Goal: Complete application form: Complete application form

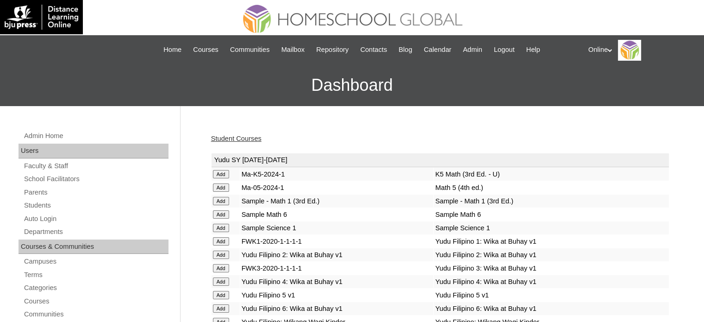
click at [255, 137] on link "Student Courses" at bounding box center [236, 138] width 50 height 7
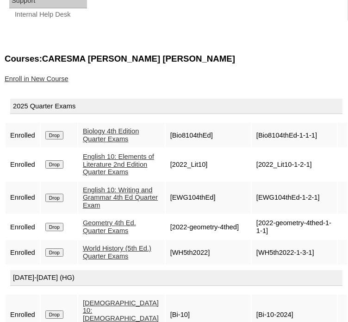
scroll to position [755, 0]
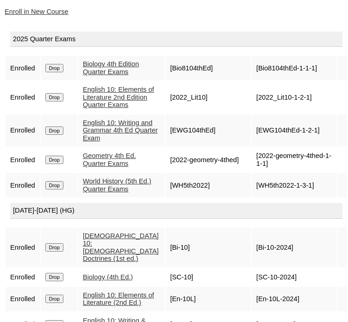
click at [44, 15] on link "Enroll in New Course" at bounding box center [37, 11] width 64 height 7
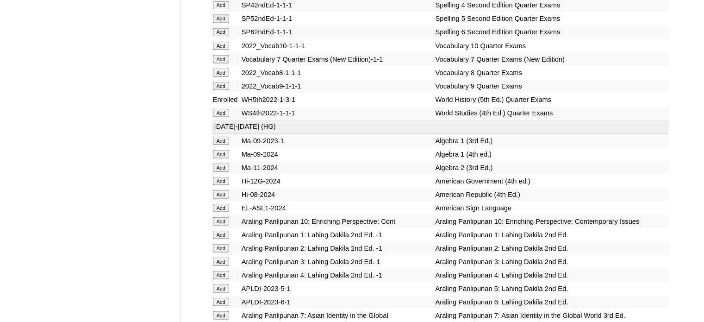
scroll to position [1717, 0]
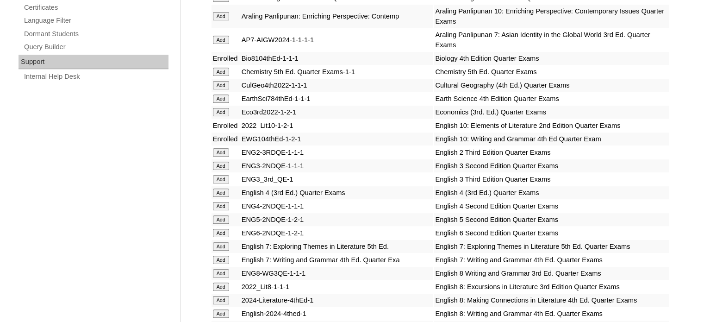
scroll to position [648, 0]
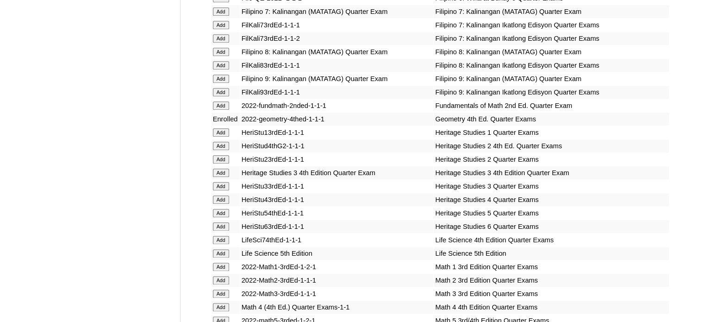
scroll to position [1110, 0]
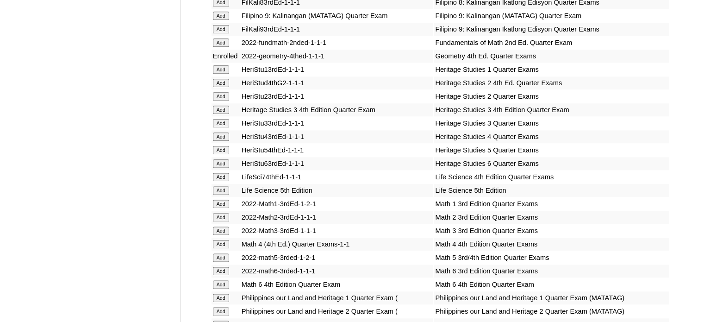
scroll to position [1203, 0]
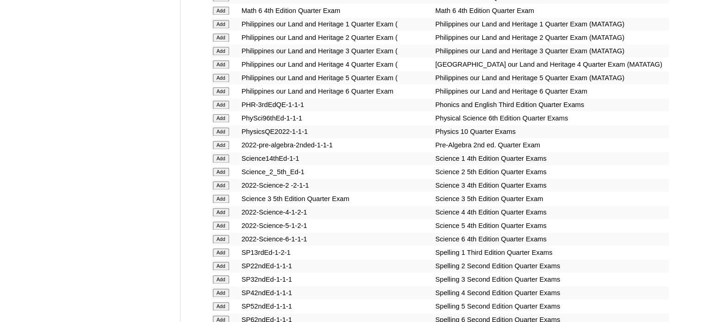
scroll to position [1434, 0]
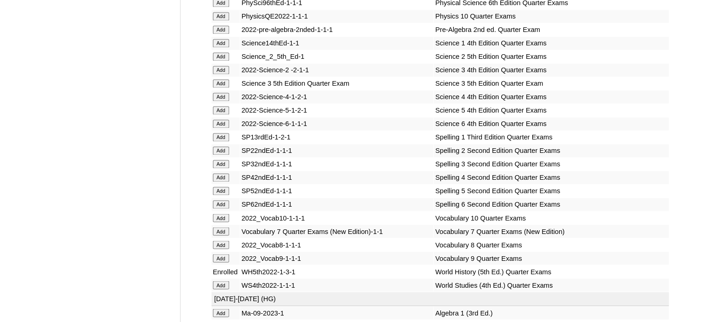
scroll to position [1573, 0]
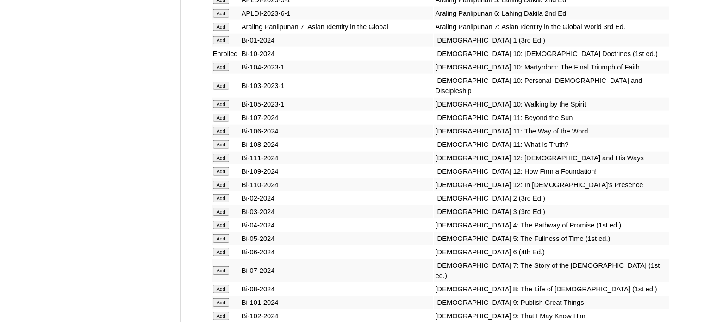
scroll to position [2035, 0]
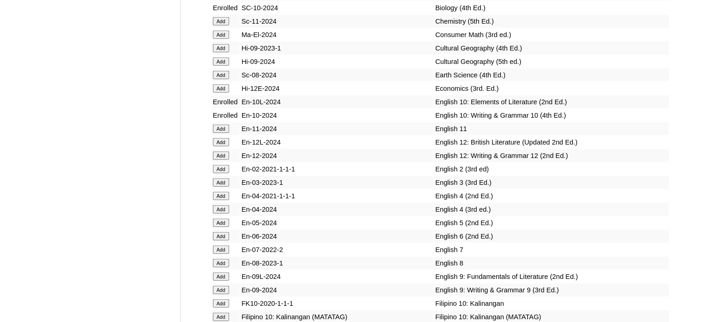
scroll to position [2359, 0]
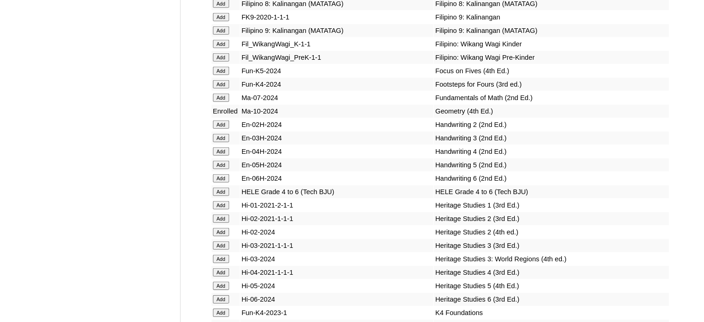
scroll to position [2822, 0]
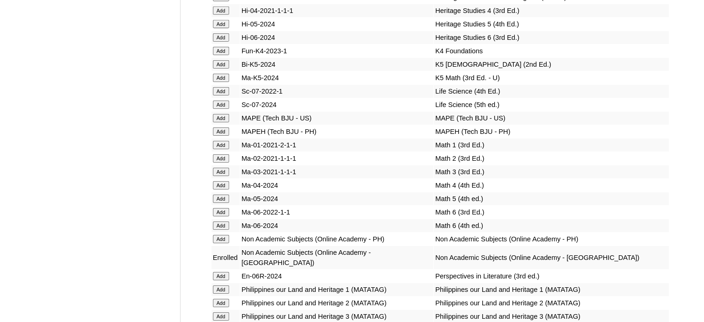
scroll to position [3053, 0]
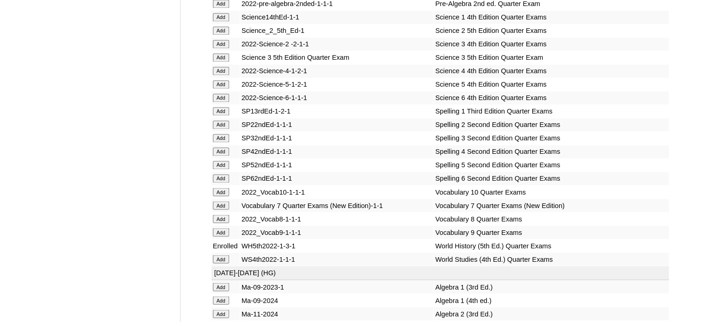
scroll to position [1712, 0]
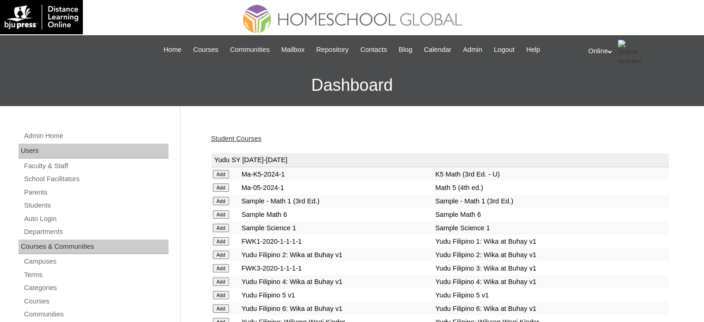
click at [255, 137] on link "Student Courses" at bounding box center [236, 138] width 50 height 7
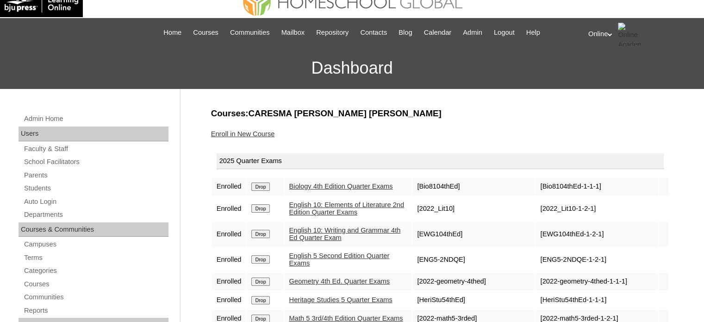
scroll to position [46, 0]
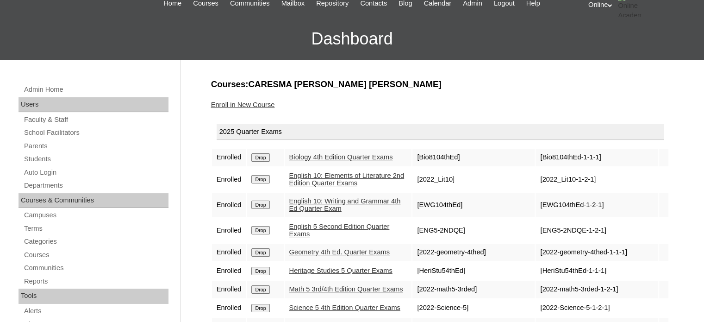
click at [260, 161] on input "Drop" at bounding box center [260, 157] width 18 height 8
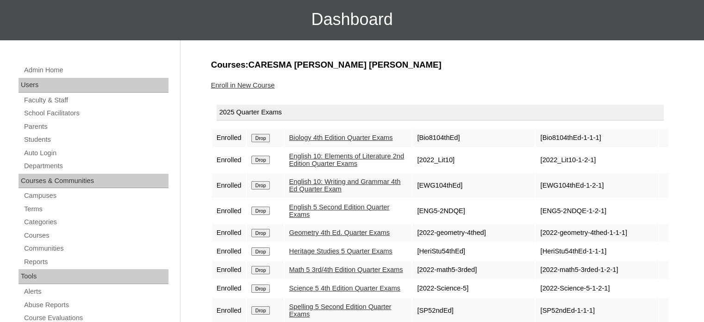
scroll to position [93, 0]
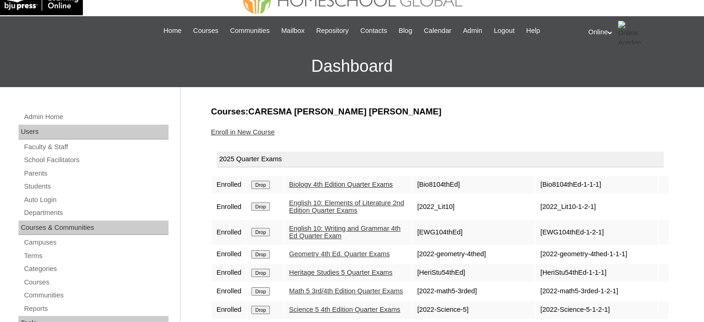
scroll to position [93, 0]
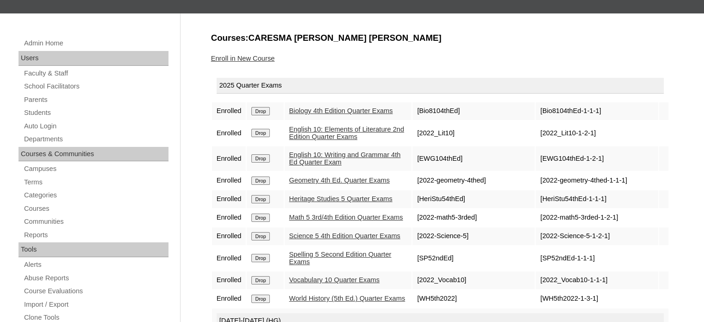
click at [261, 115] on input "Drop" at bounding box center [260, 111] width 18 height 8
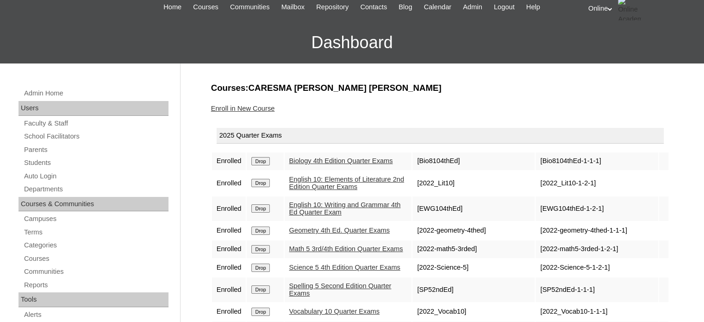
scroll to position [46, 0]
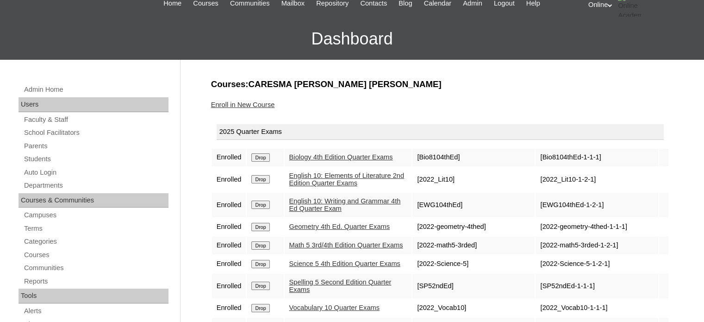
click at [265, 161] on input "Drop" at bounding box center [260, 157] width 18 height 8
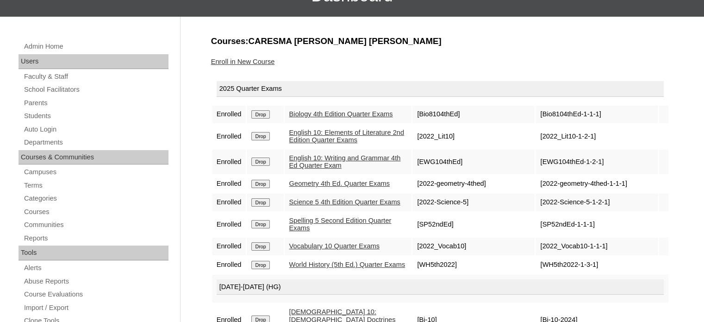
scroll to position [98, 0]
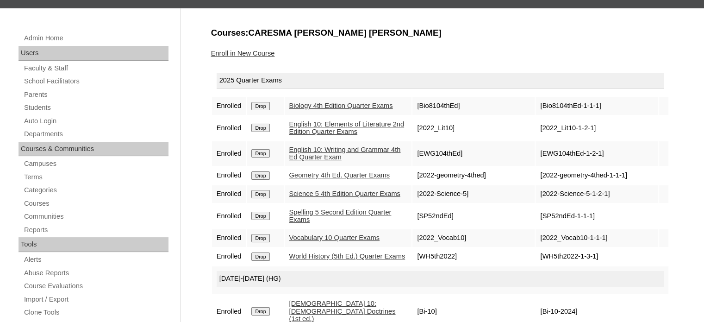
click at [260, 110] on input "Drop" at bounding box center [260, 106] width 18 height 8
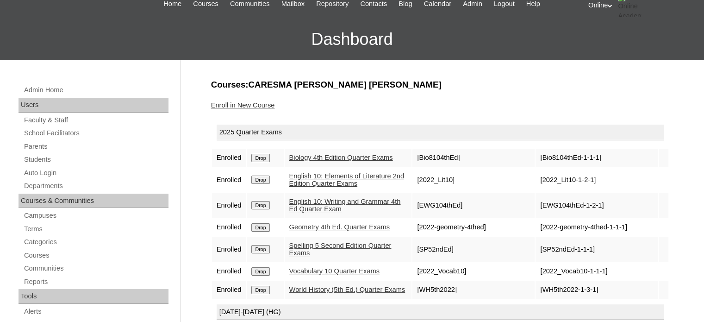
scroll to position [46, 0]
click at [261, 161] on input "Drop" at bounding box center [260, 157] width 18 height 8
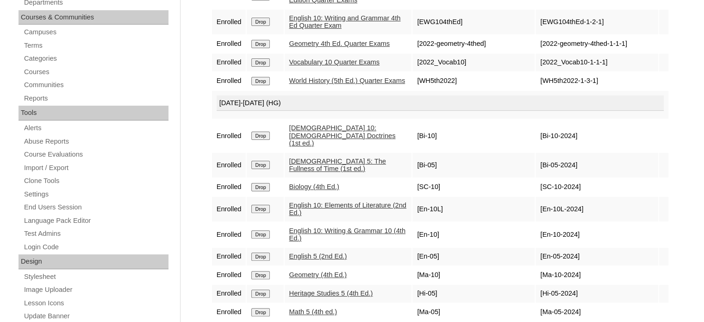
scroll to position [231, 0]
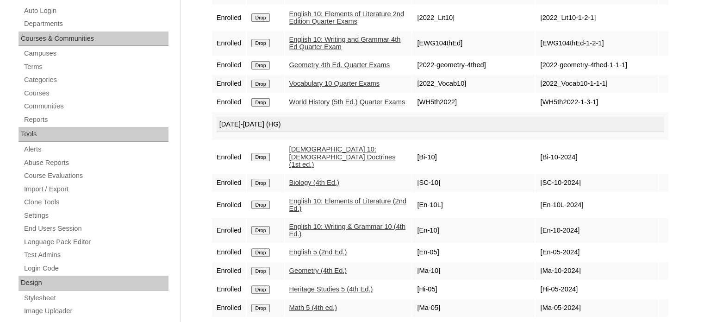
scroll to position [231, 0]
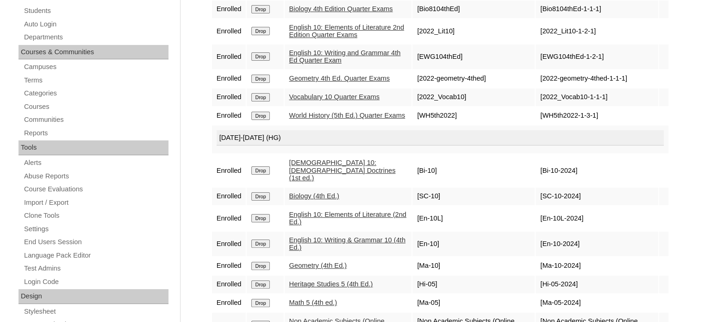
scroll to position [231, 0]
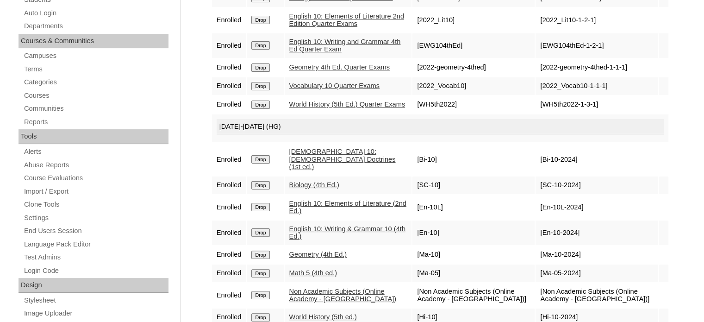
scroll to position [231, 0]
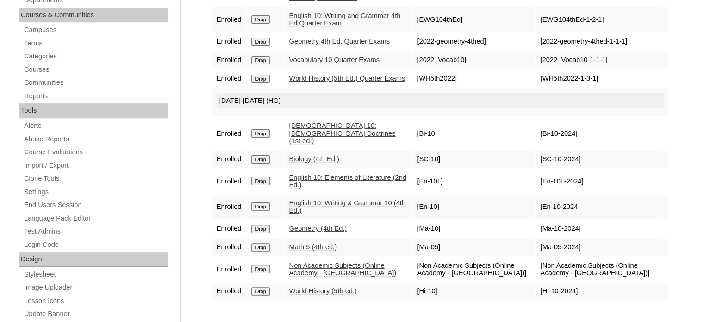
click at [258, 240] on td "Drop" at bounding box center [265, 247] width 37 height 18
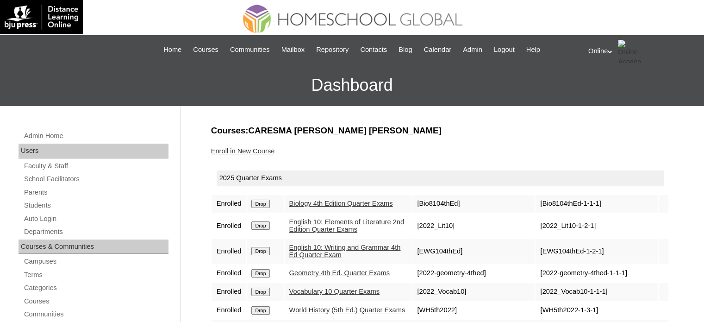
click at [269, 147] on link "Enroll in New Course" at bounding box center [243, 150] width 64 height 7
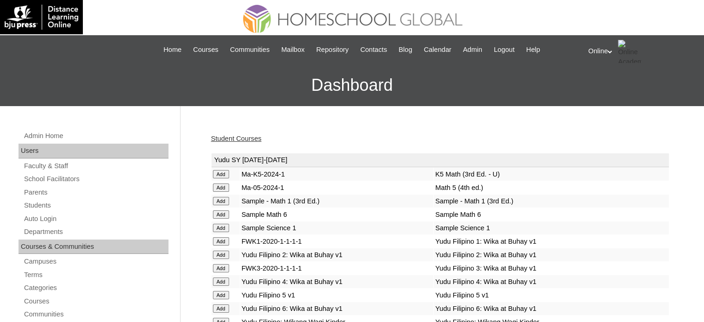
click at [246, 138] on link "Student Courses" at bounding box center [236, 138] width 50 height 7
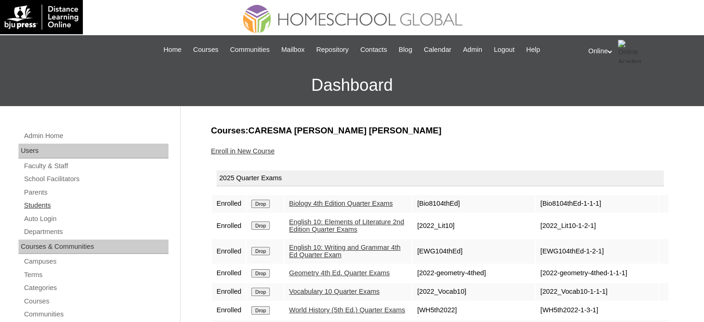
click at [40, 207] on link "Students" at bounding box center [95, 205] width 145 height 12
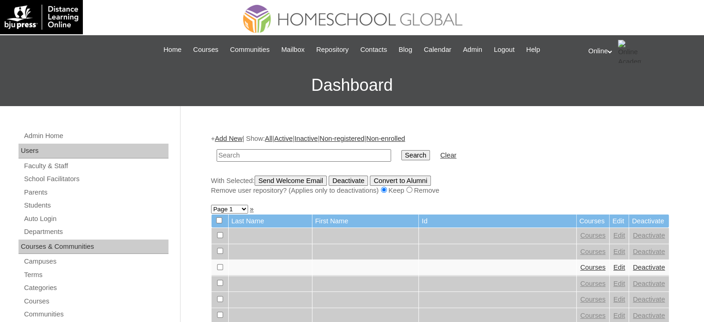
click at [272, 155] on input "text" at bounding box center [303, 155] width 174 height 12
type input "xig"
click at [401, 150] on input "Search" at bounding box center [415, 155] width 29 height 10
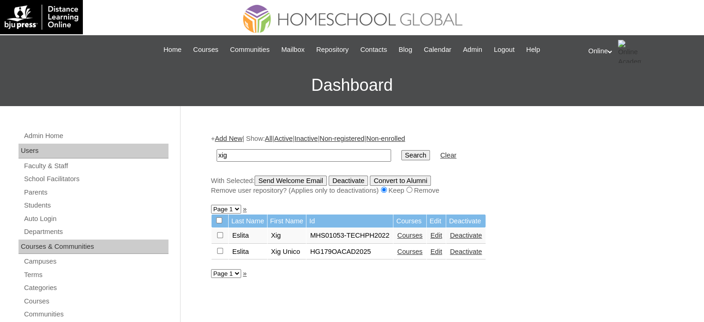
click at [405, 252] on link "Courses" at bounding box center [409, 250] width 25 height 7
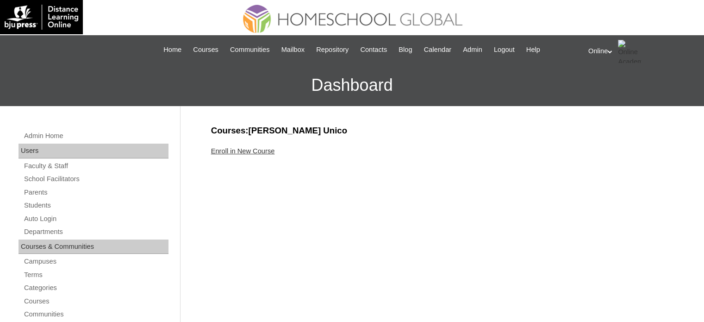
click at [258, 151] on link "Enroll in New Course" at bounding box center [243, 150] width 64 height 7
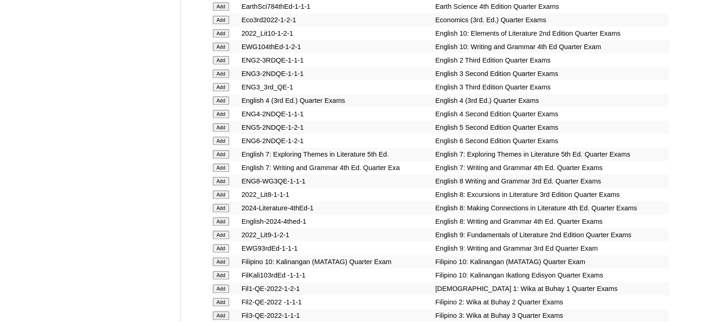
scroll to position [740, 0]
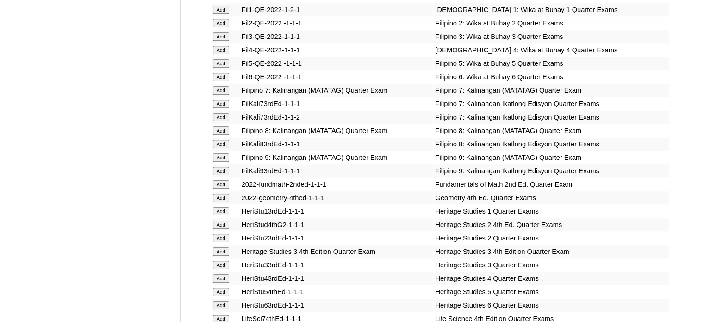
scroll to position [1018, 0]
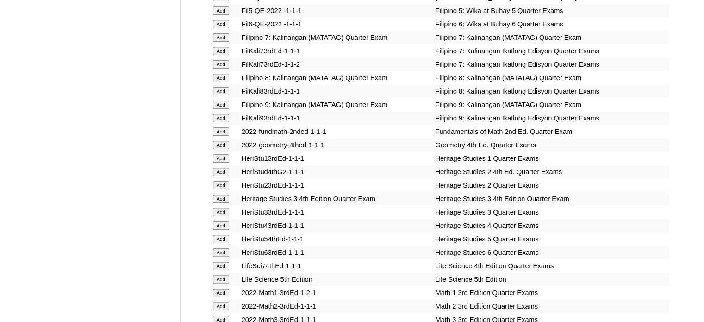
scroll to position [1064, 0]
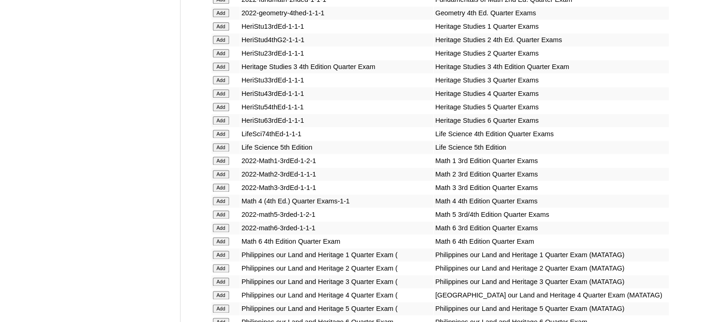
scroll to position [1203, 0]
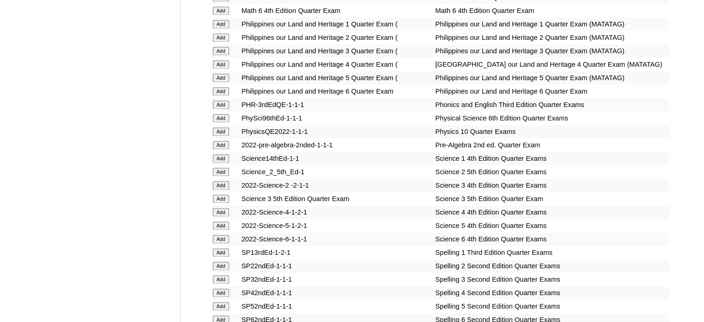
scroll to position [1434, 0]
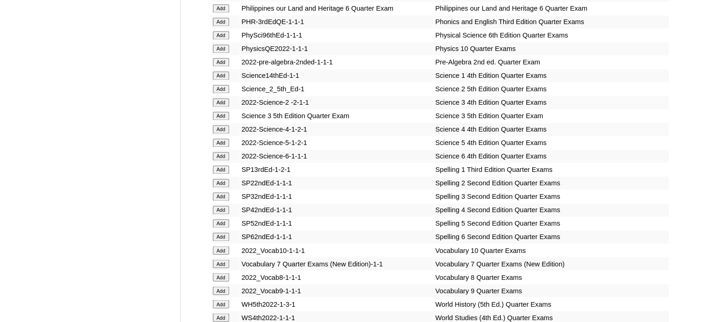
scroll to position [1527, 0]
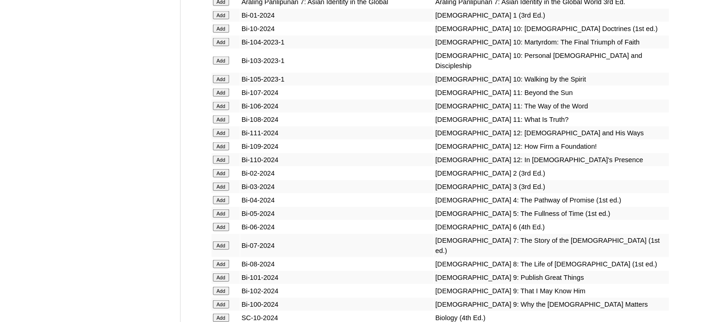
scroll to position [2035, 0]
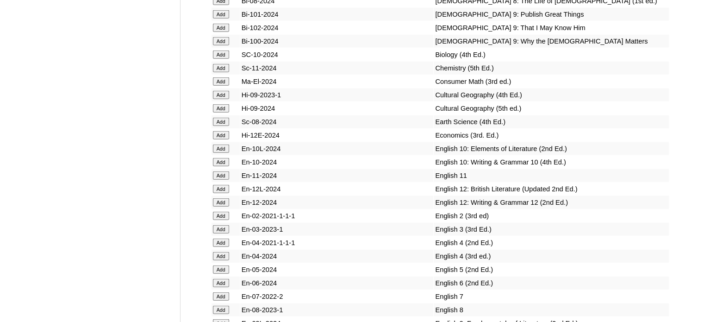
scroll to position [2359, 0]
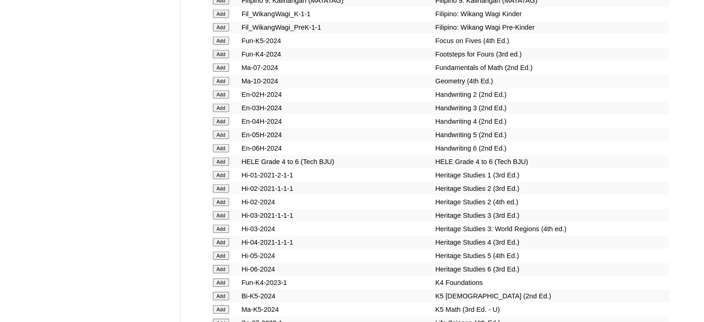
scroll to position [2822, 0]
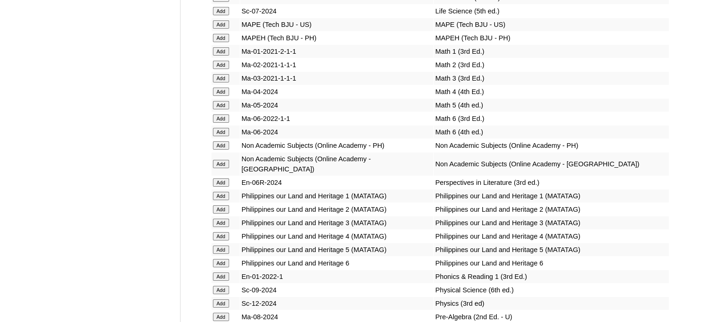
scroll to position [3146, 0]
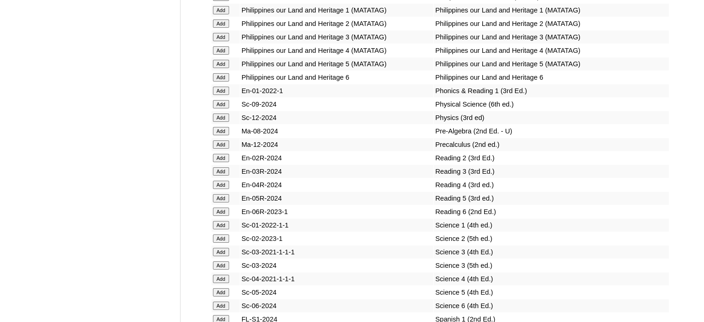
scroll to position [3331, 0]
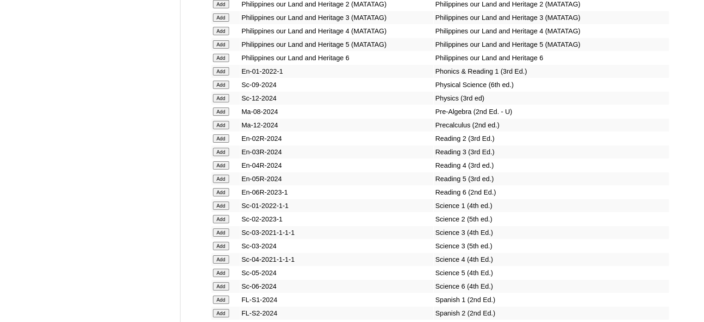
scroll to position [3377, 0]
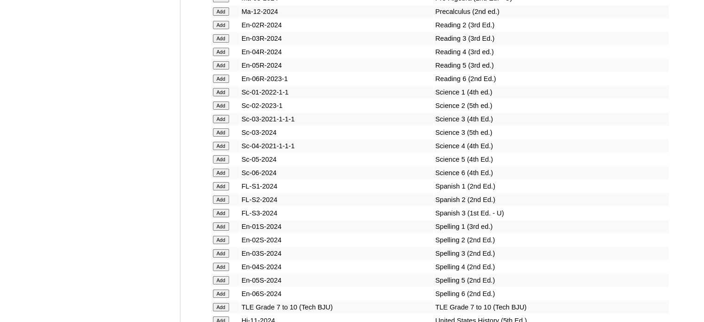
scroll to position [3470, 0]
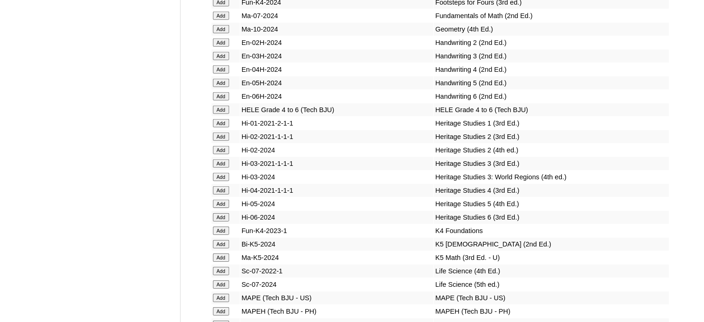
scroll to position [2868, 0]
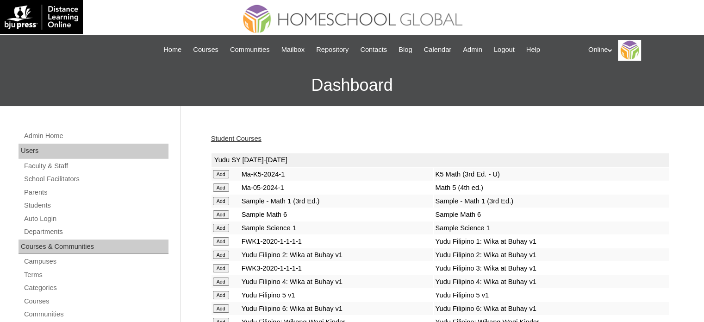
click at [229, 138] on link "Student Courses" at bounding box center [236, 138] width 50 height 7
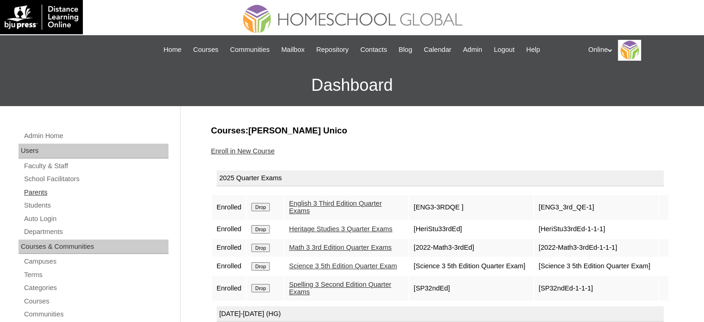
click at [83, 190] on link "Parents" at bounding box center [95, 192] width 145 height 12
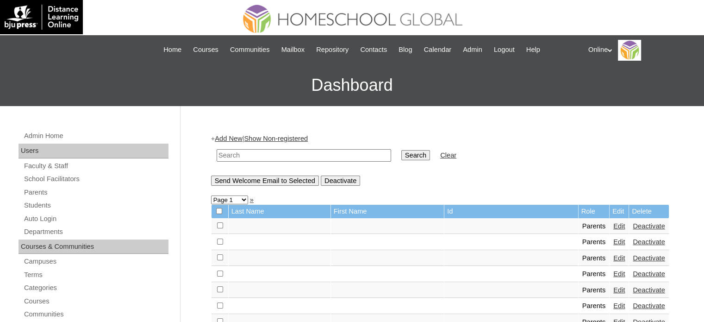
click at [237, 139] on link "Add New" at bounding box center [228, 138] width 27 height 7
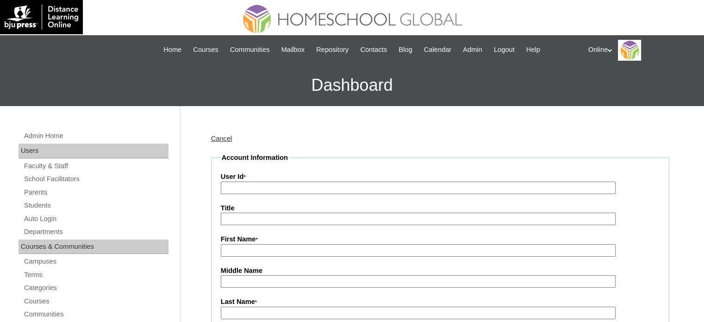
click at [272, 187] on input "User Id *" at bounding box center [418, 187] width 395 height 12
paste input "HGP0146-OACAD2025"
type input "HGP0146-OACAD2025"
click at [319, 190] on input "User Id *" at bounding box center [418, 187] width 395 height 12
paste input "HGP0147-OACAD2025"
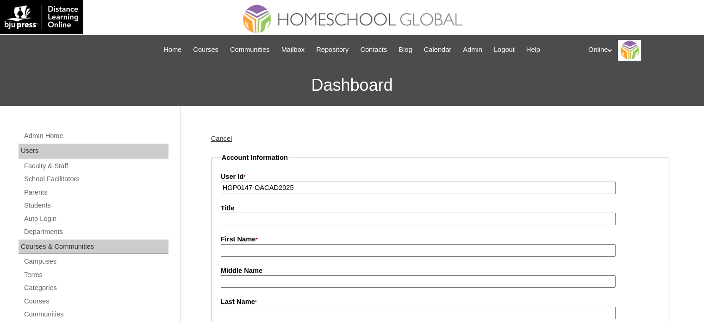
type input "HGP0147-OACAD2025"
click at [287, 246] on input "First Name *" at bounding box center [418, 250] width 395 height 12
paste input "Getachew Woldesemayat Biru"
click at [286, 248] on input "Getachew Woldesemayat Biru" at bounding box center [418, 250] width 395 height 12
drag, startPoint x: 262, startPoint y: 249, endPoint x: 363, endPoint y: 266, distance: 102.2
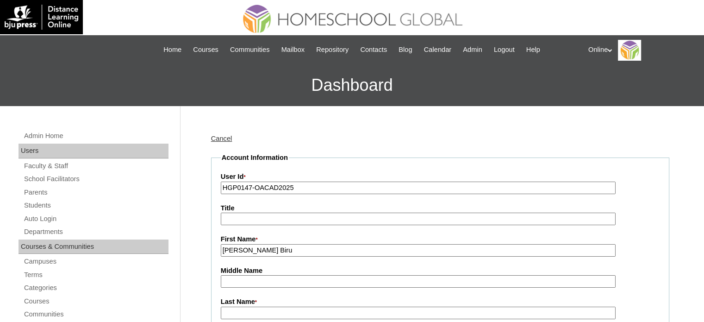
type input "Getachew"
click at [243, 311] on input "Last Name *" at bounding box center [418, 312] width 395 height 12
paste input "Woldesemayat Biru"
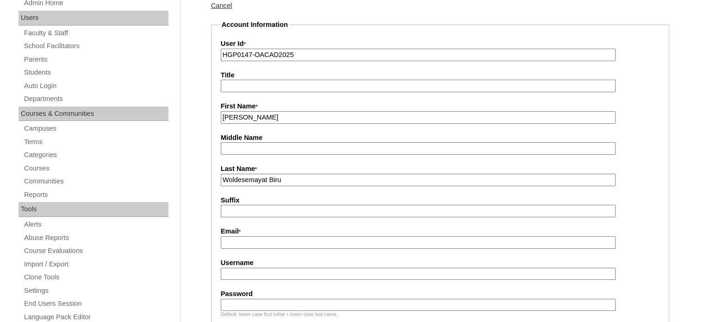
scroll to position [139, 0]
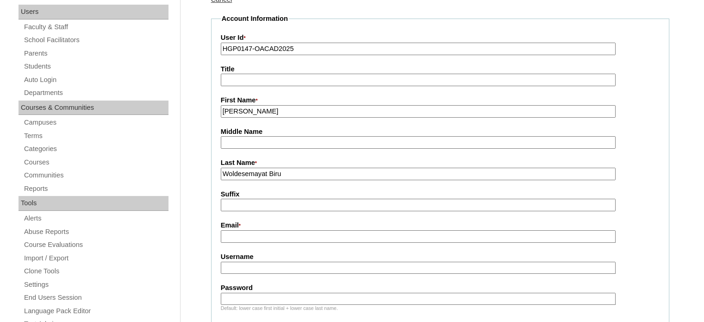
type input "Woldesemayat Biru"
click at [313, 224] on label "Email *" at bounding box center [440, 225] width 439 height 10
click at [313, 230] on input "Email *" at bounding box center [418, 236] width 395 height 12
paste input "[EMAIL_ADDRESS][DOMAIN_NAME]"
type input "[EMAIL_ADDRESS][DOMAIN_NAME]"
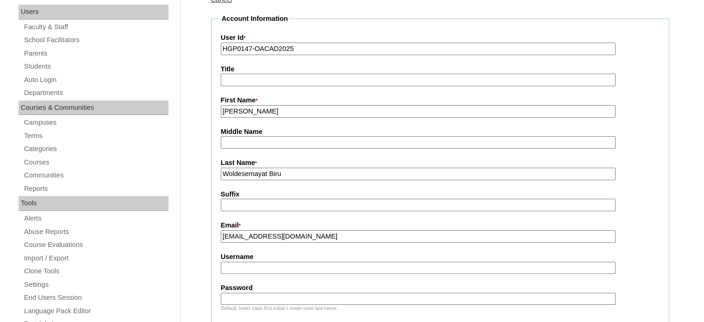
paste input "woldesemayat2025"
type input "woldesemayat2025"
paste input "nBvfd"
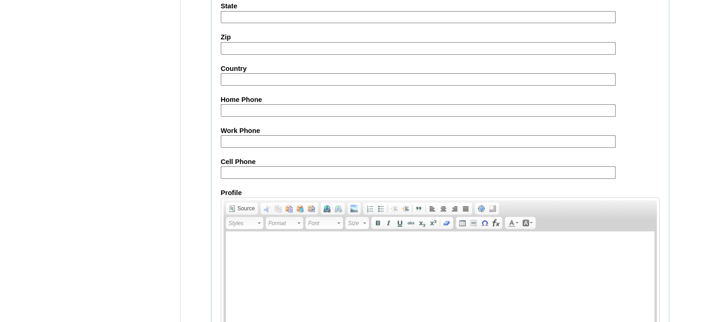
scroll to position [919, 0]
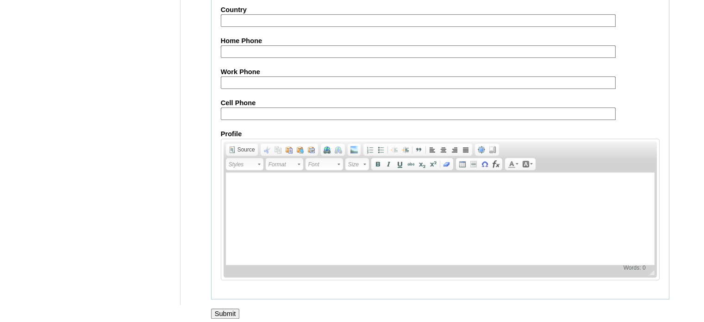
type input "nBvfd"
click at [229, 308] on input "Submit" at bounding box center [225, 313] width 29 height 10
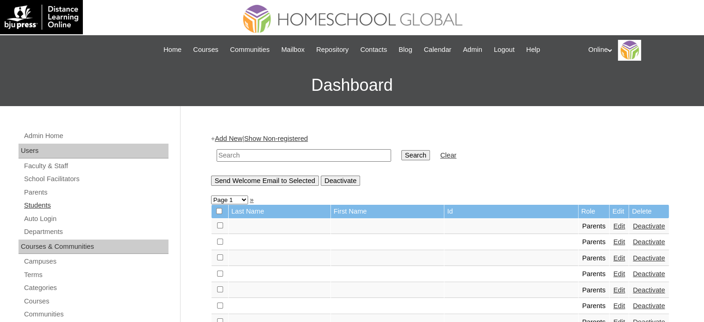
click at [83, 204] on link "Students" at bounding box center [95, 205] width 145 height 12
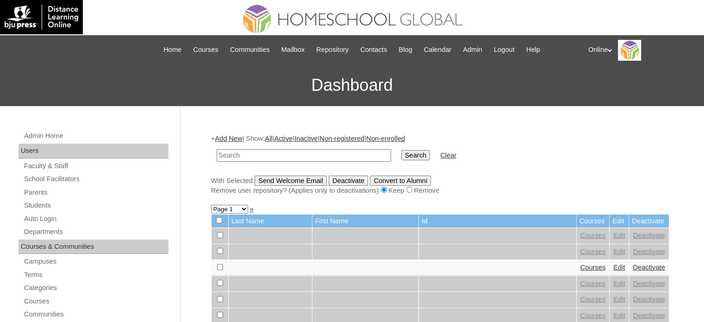
click at [241, 138] on link "Add New" at bounding box center [228, 138] width 27 height 7
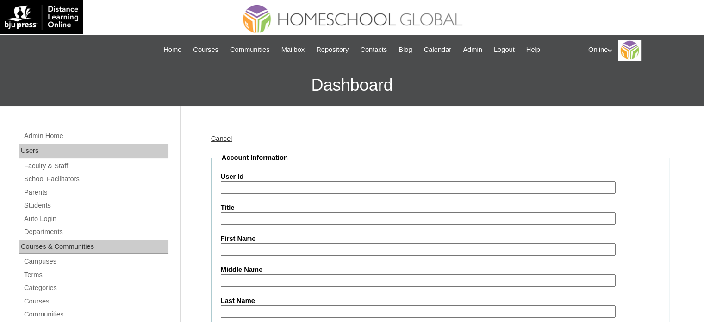
click at [294, 177] on label "User Id" at bounding box center [440, 177] width 439 height 10
click at [294, 181] on input "User Id" at bounding box center [418, 187] width 395 height 12
click at [296, 186] on input "User Id" at bounding box center [418, 187] width 395 height 12
paste input "HG180OACAD2025"
type input "HG180OACAD2025"
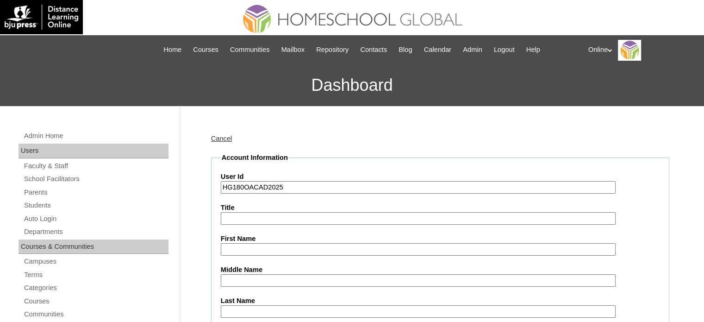
click at [246, 249] on input "First Name" at bounding box center [418, 249] width 395 height 12
paste input "[PERSON_NAME] 2504266"
click at [302, 247] on input "[PERSON_NAME] 2504266" at bounding box center [418, 249] width 395 height 12
click at [263, 246] on input "[PERSON_NAME]" at bounding box center [418, 249] width 395 height 12
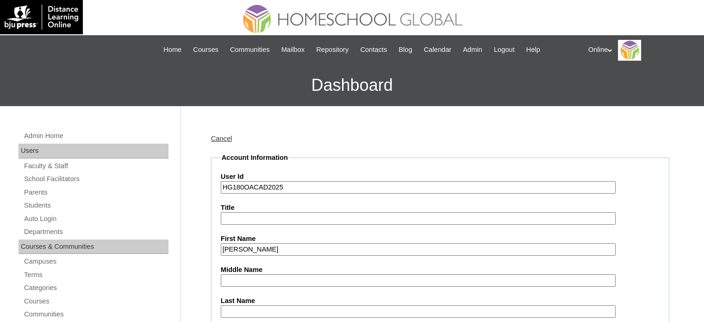
click at [263, 246] on input "[PERSON_NAME]" at bounding box center [418, 249] width 395 height 12
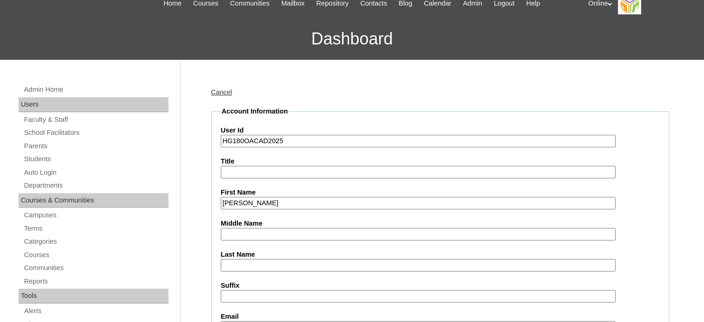
type input "[PERSON_NAME]"
click at [254, 264] on input "Last Name" at bounding box center [418, 265] width 395 height 12
paste input "Woldesemayat"
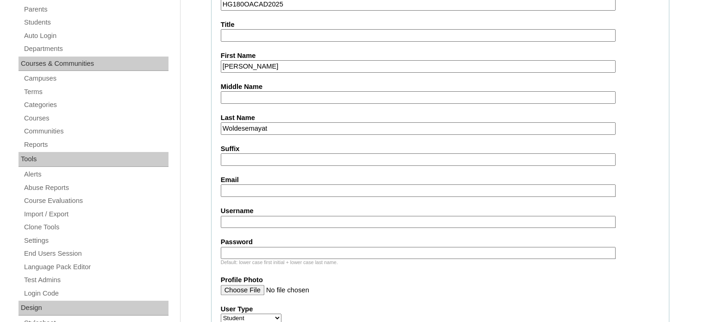
scroll to position [185, 0]
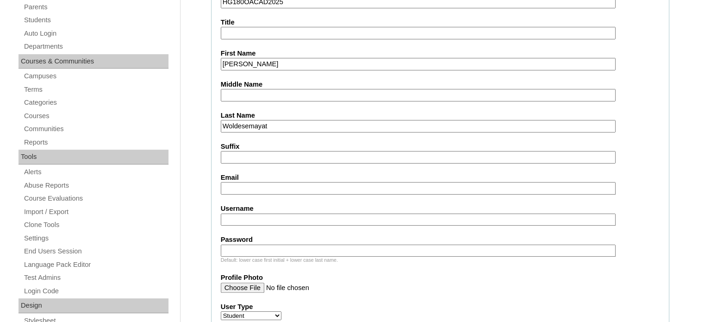
type input "Woldesemayat"
click at [254, 221] on input "Username" at bounding box center [418, 219] width 395 height 12
click at [242, 187] on input "Email" at bounding box center [418, 188] width 395 height 12
paste input "[EMAIL_ADDRESS][DOMAIN_NAME]"
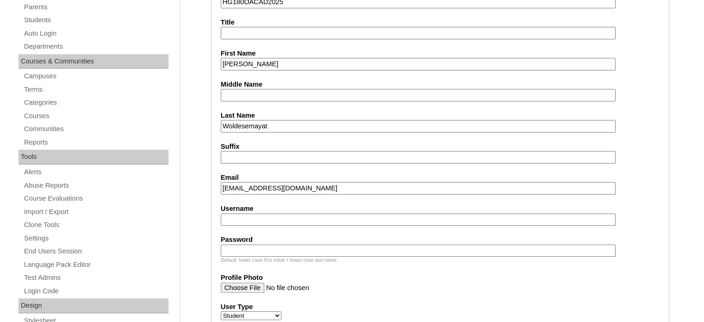
type input "[EMAIL_ADDRESS][DOMAIN_NAME]"
click at [263, 213] on input "Username" at bounding box center [418, 219] width 395 height 12
paste input "[PERSON_NAME].woldesemayat2025"
type input "[PERSON_NAME].woldesemayat2025"
click at [324, 247] on input "Password" at bounding box center [418, 250] width 395 height 12
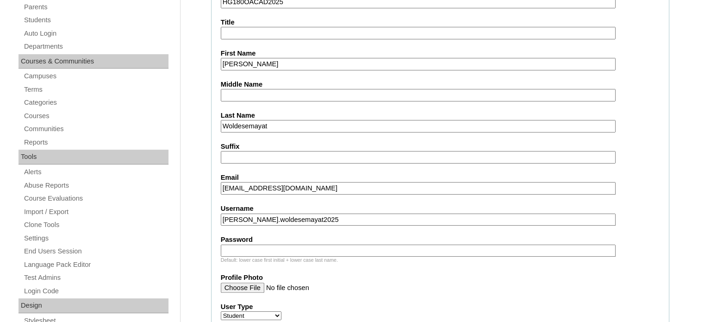
paste input "ysFwd"
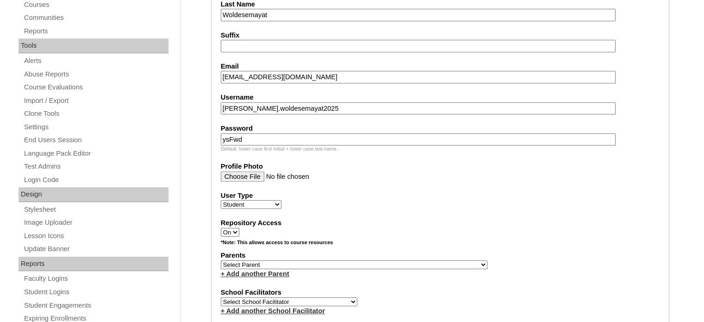
scroll to position [324, 0]
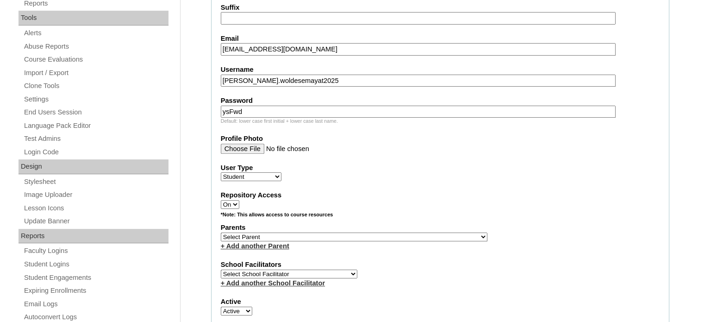
type input "ysFwd"
click at [286, 232] on select "Select Parent , , , , , , , , , , , , , , , , , , , , , , , , , , , , , , , , ,…" at bounding box center [354, 236] width 266 height 9
select select "43412"
click at [221, 232] on select "Select Parent , , , , , , , , , , , , , , , , , , , , , , , , , , , , , , , , ,…" at bounding box center [354, 236] width 266 height 9
click at [302, 232] on select "Select Parent , , , , , , , , , , , , , , , , , , , , , , , , , , , , , , , , ,…" at bounding box center [354, 236] width 266 height 9
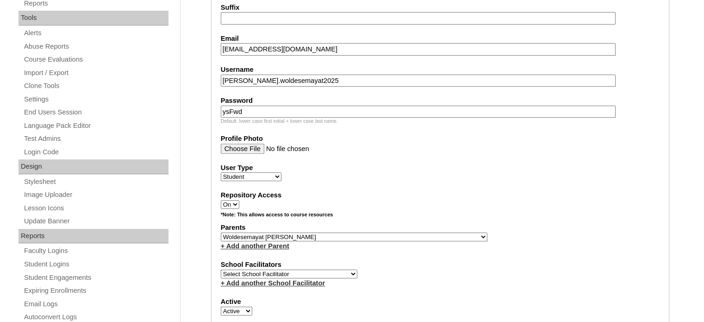
click at [221, 232] on select "Select Parent , , , , , , , , , , , , , , , , , , , , , , , , , , , , , , , , ,…" at bounding box center [354, 236] width 266 height 9
click at [304, 270] on select "Select School Facilitator [PERSON_NAME] [PERSON_NAME] Gloryfe [PERSON_NAME] [PE…" at bounding box center [289, 273] width 136 height 9
select select "29277"
click at [221, 269] on select "Select School Facilitator [PERSON_NAME] [PERSON_NAME] Gloryfe [PERSON_NAME] [PE…" at bounding box center [289, 273] width 136 height 9
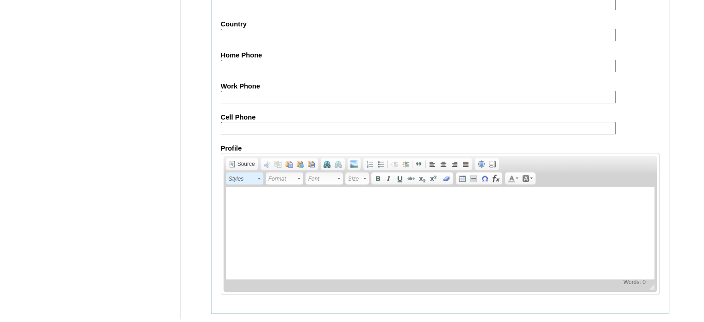
scroll to position [1076, 0]
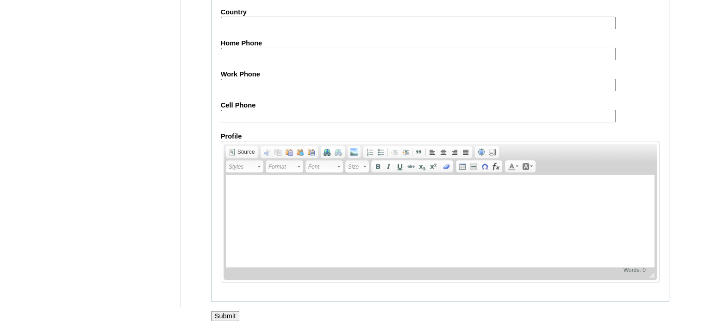
click at [231, 310] on input "Submit" at bounding box center [225, 315] width 29 height 10
